Goal: Communication & Community: Answer question/provide support

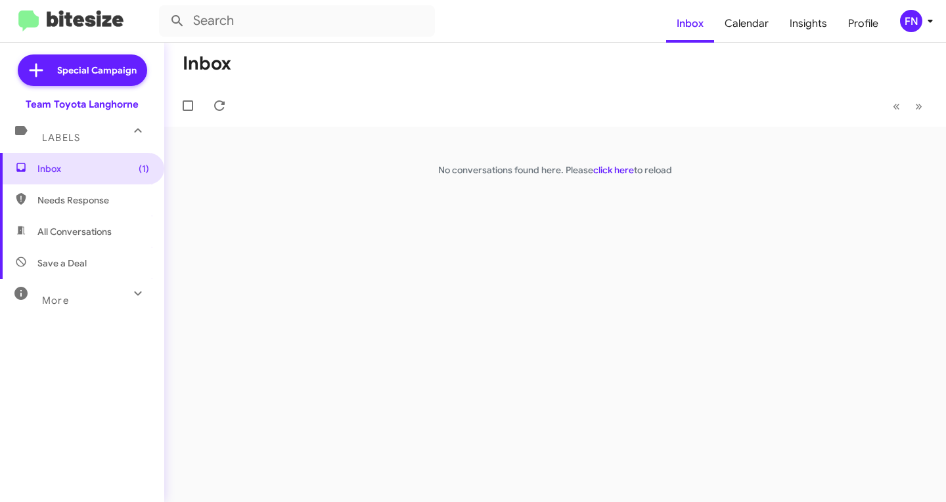
click at [907, 34] on mat-toolbar "Inbox Calendar Insights Profile FN" at bounding box center [473, 21] width 946 height 42
click at [908, 15] on div "FN" at bounding box center [911, 21] width 22 height 22
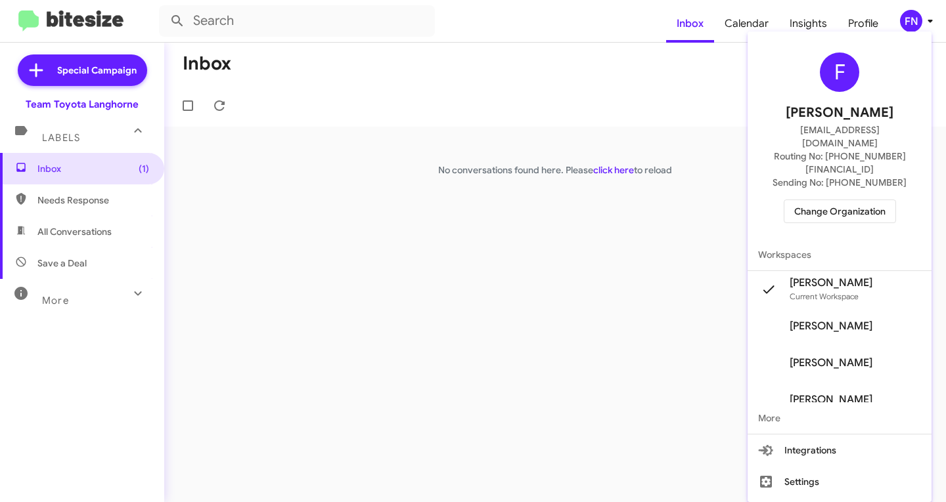
click at [821, 308] on span "[PERSON_NAME]" at bounding box center [839, 326] width 184 height 37
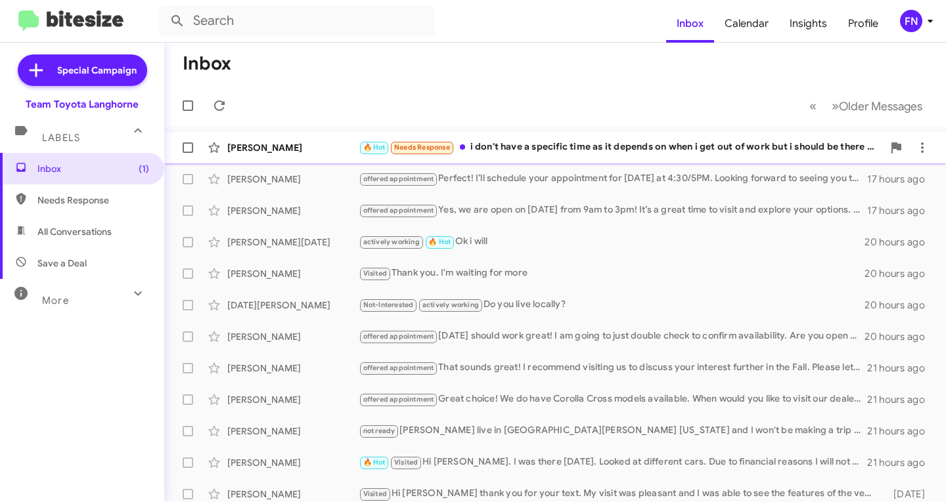
click at [340, 142] on div "[PERSON_NAME]" at bounding box center [292, 147] width 131 height 13
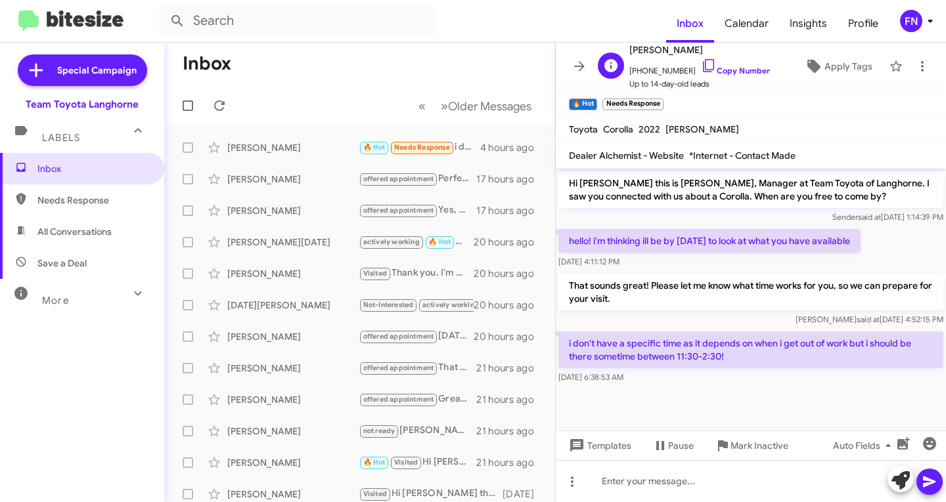
click at [715, 64] on span "[PHONE_NUMBER] Copy Number" at bounding box center [699, 68] width 141 height 20
click at [738, 74] on link "Copy Number" at bounding box center [735, 71] width 69 height 10
copy link "Copy"
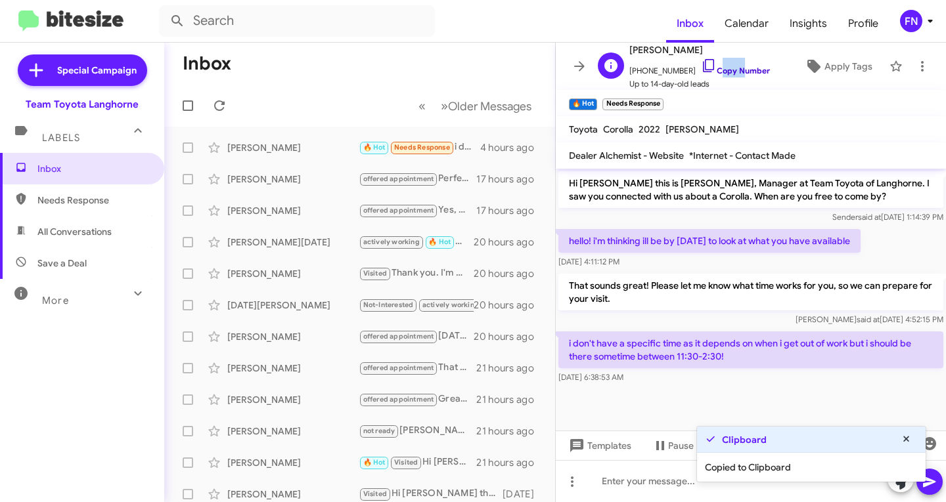
click at [738, 74] on link "Copy Number" at bounding box center [735, 71] width 69 height 10
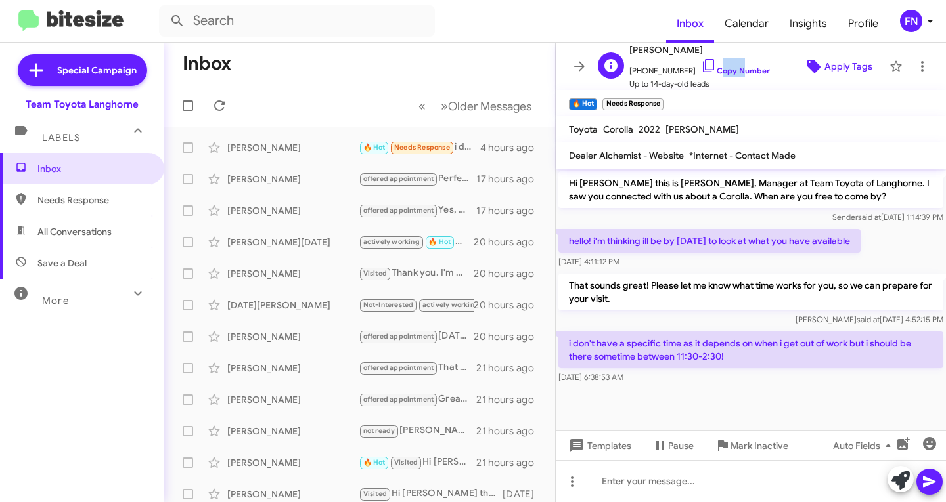
click at [826, 70] on span "Apply Tags" at bounding box center [848, 67] width 48 height 24
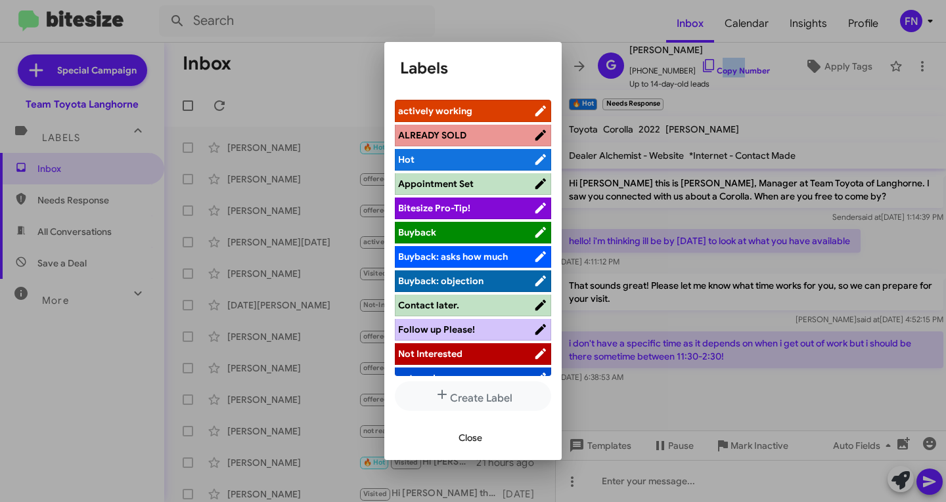
click at [484, 182] on span "Appointment Set" at bounding box center [465, 183] width 135 height 13
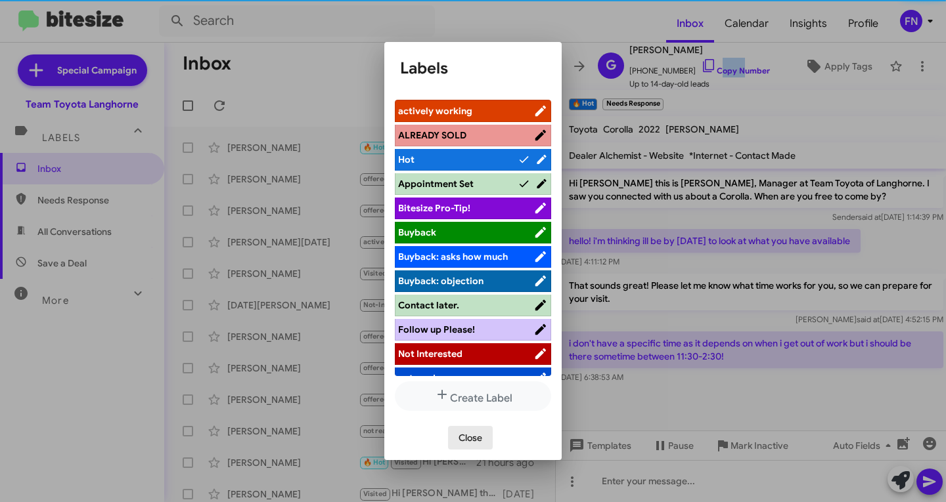
click at [484, 435] on button "Close" at bounding box center [470, 438] width 45 height 24
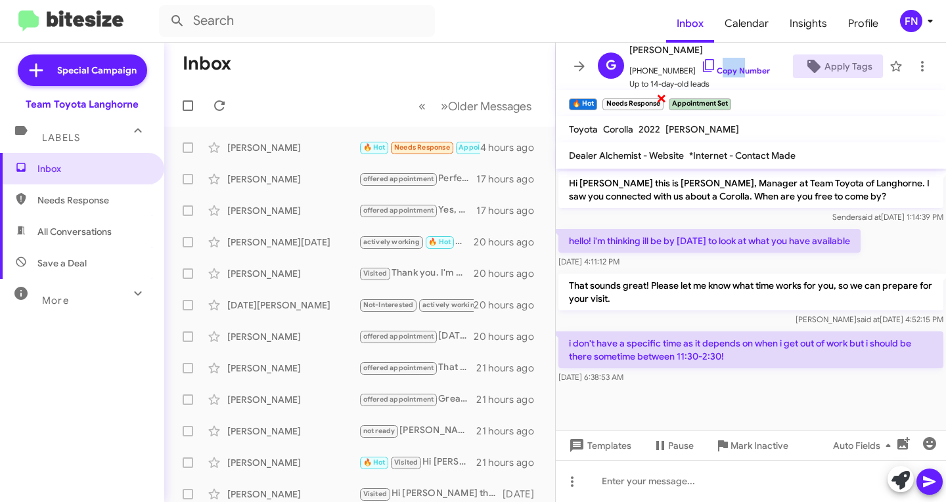
click at [658, 97] on span "×" at bounding box center [661, 98] width 11 height 16
click at [587, 95] on div "🔥 Hot ×" at bounding box center [582, 103] width 33 height 16
click at [598, 100] on span "×" at bounding box center [595, 98] width 11 height 16
click at [146, 236] on span "All Conversations" at bounding box center [82, 232] width 164 height 32
type input "in:all-conversations"
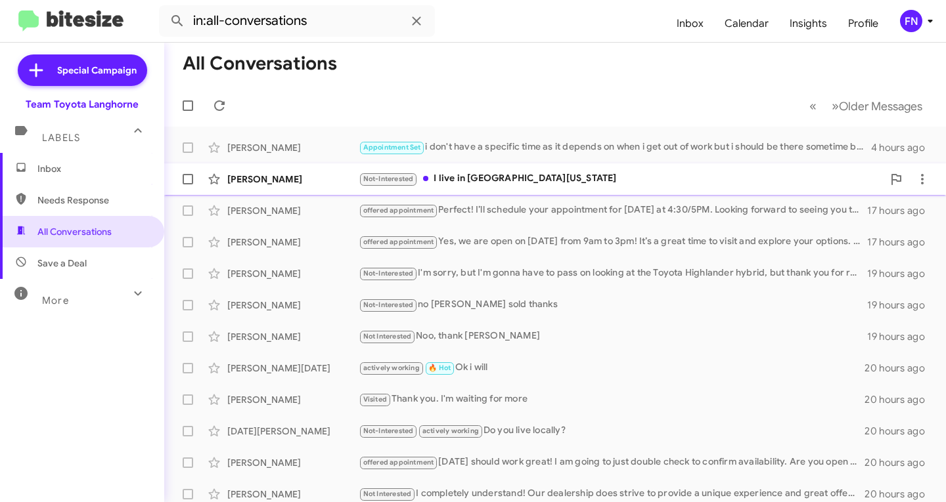
click at [488, 169] on div "Khaled Abdulhadi Not-Interested I live in south Florida 12 hours ago" at bounding box center [555, 179] width 761 height 26
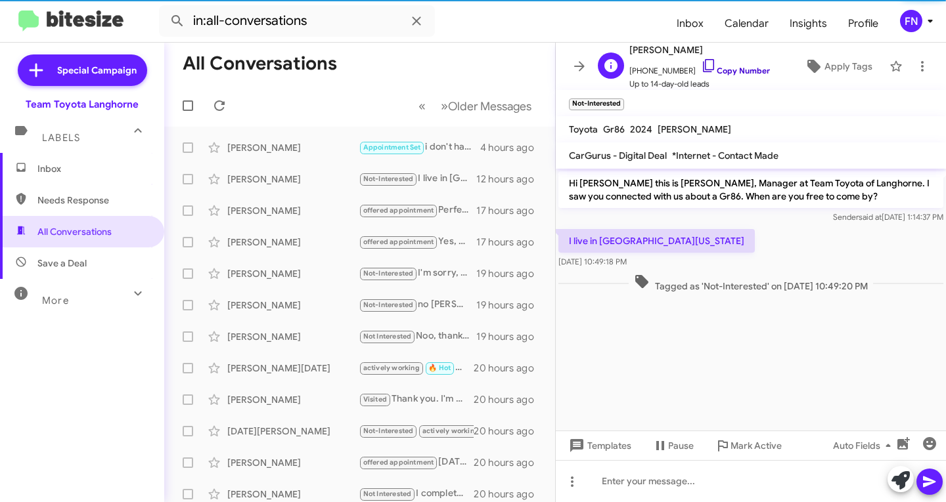
click at [709, 72] on link "Copy Number" at bounding box center [735, 71] width 69 height 10
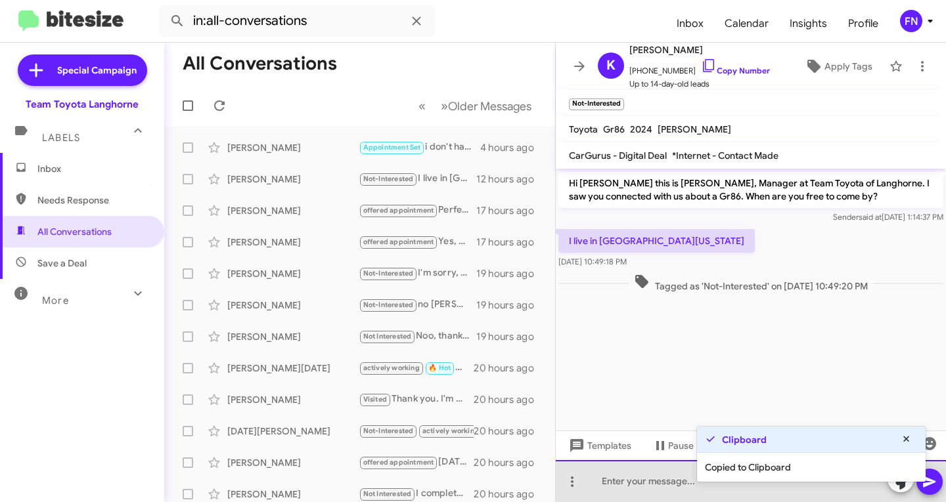
click at [663, 496] on div at bounding box center [751, 481] width 390 height 42
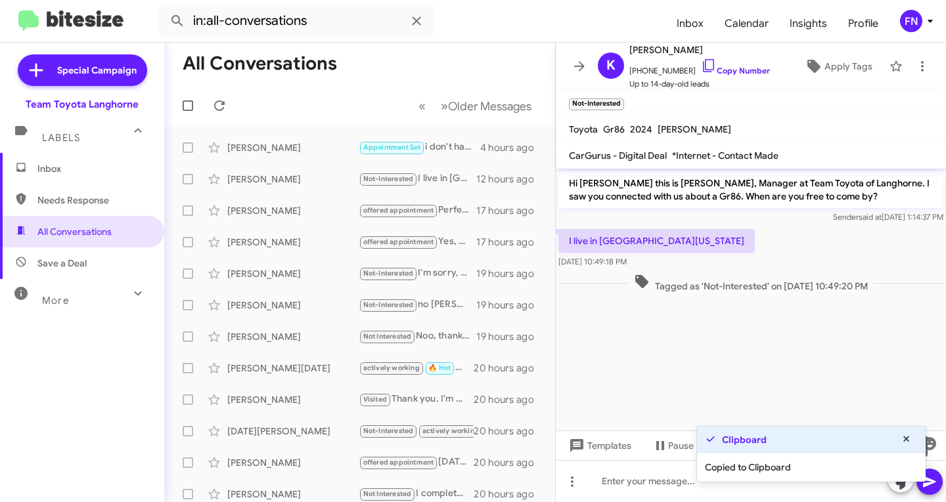
click at [900, 489] on icon at bounding box center [900, 481] width 18 height 18
